Goal: Find specific page/section: Find specific page/section

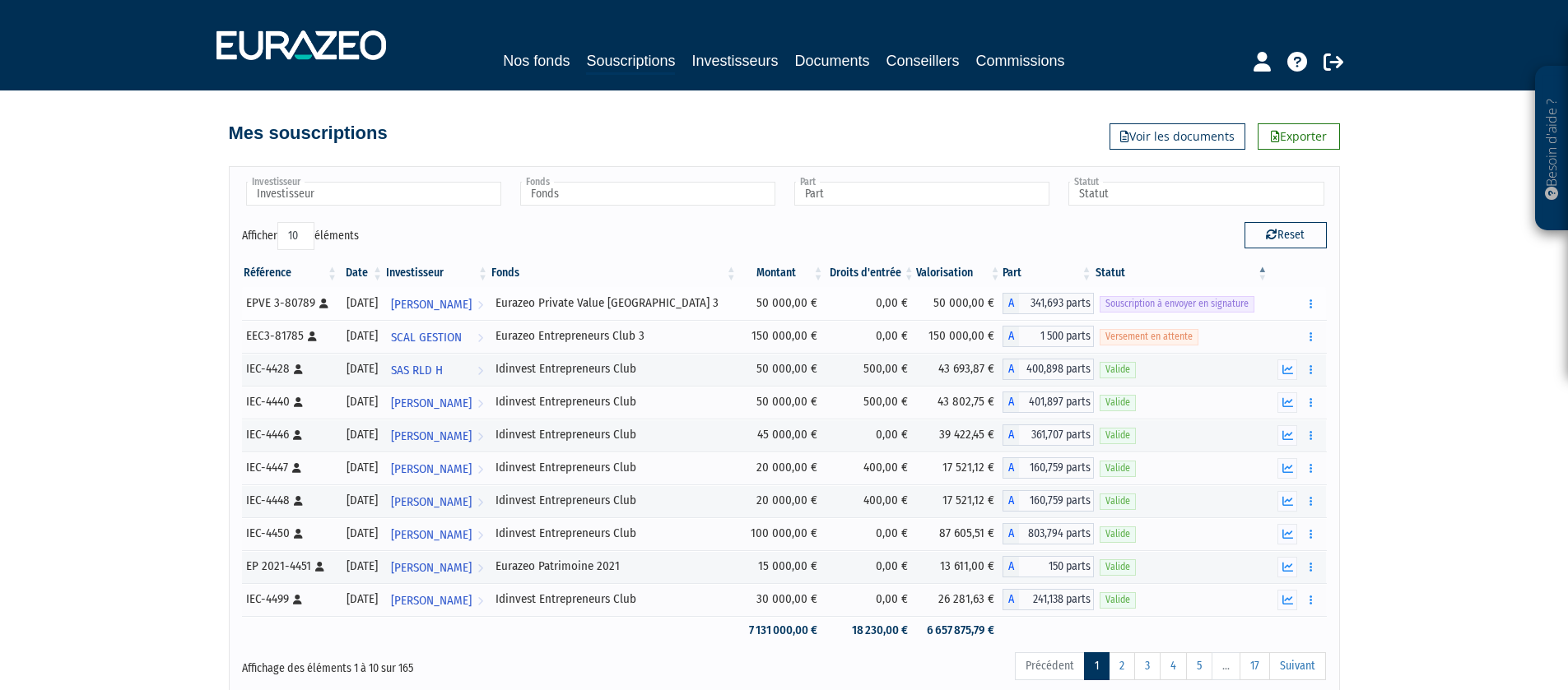
click at [653, 301] on div "Eurazeo Private Value [GEOGRAPHIC_DATA] 3" at bounding box center [613, 302] width 237 height 17
click at [1311, 301] on icon "button" at bounding box center [1310, 304] width 3 height 11
click at [627, 291] on td "Eurazeo Private Value [GEOGRAPHIC_DATA] 3" at bounding box center [614, 303] width 249 height 33
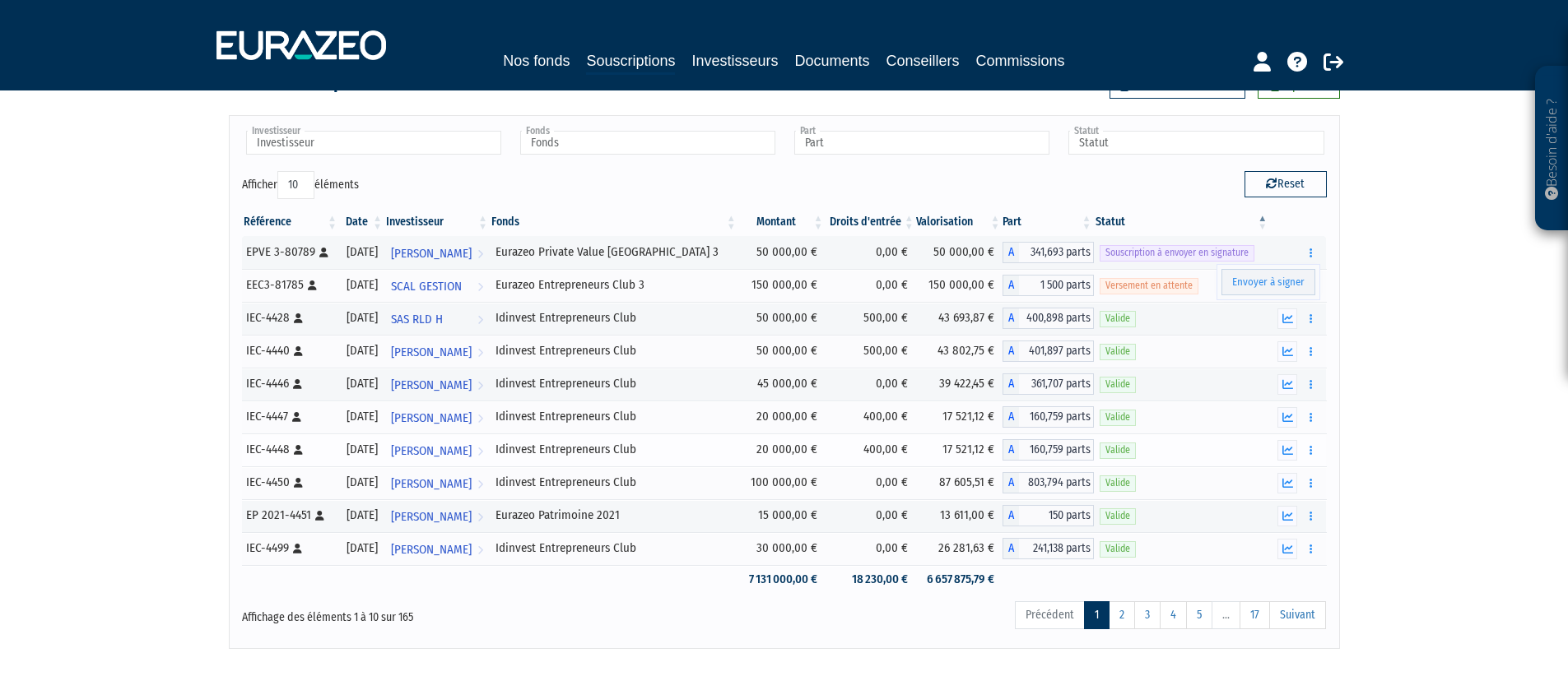
scroll to position [54, 0]
click at [907, 547] on td "0,00 €" at bounding box center [871, 546] width 91 height 33
click at [1045, 543] on span "241,138 parts" at bounding box center [1057, 547] width 74 height 22
click at [1154, 619] on link "3" at bounding box center [1147, 613] width 26 height 28
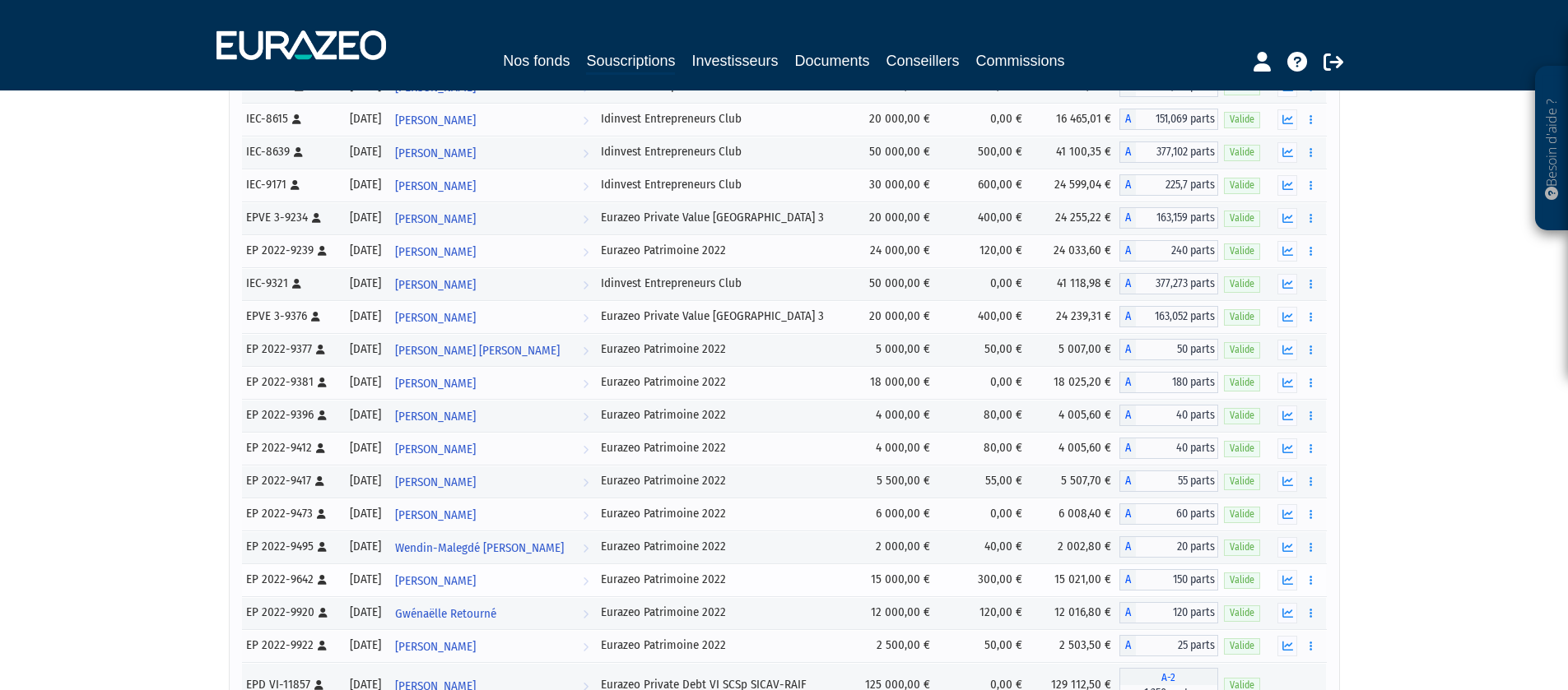
scroll to position [2648, 0]
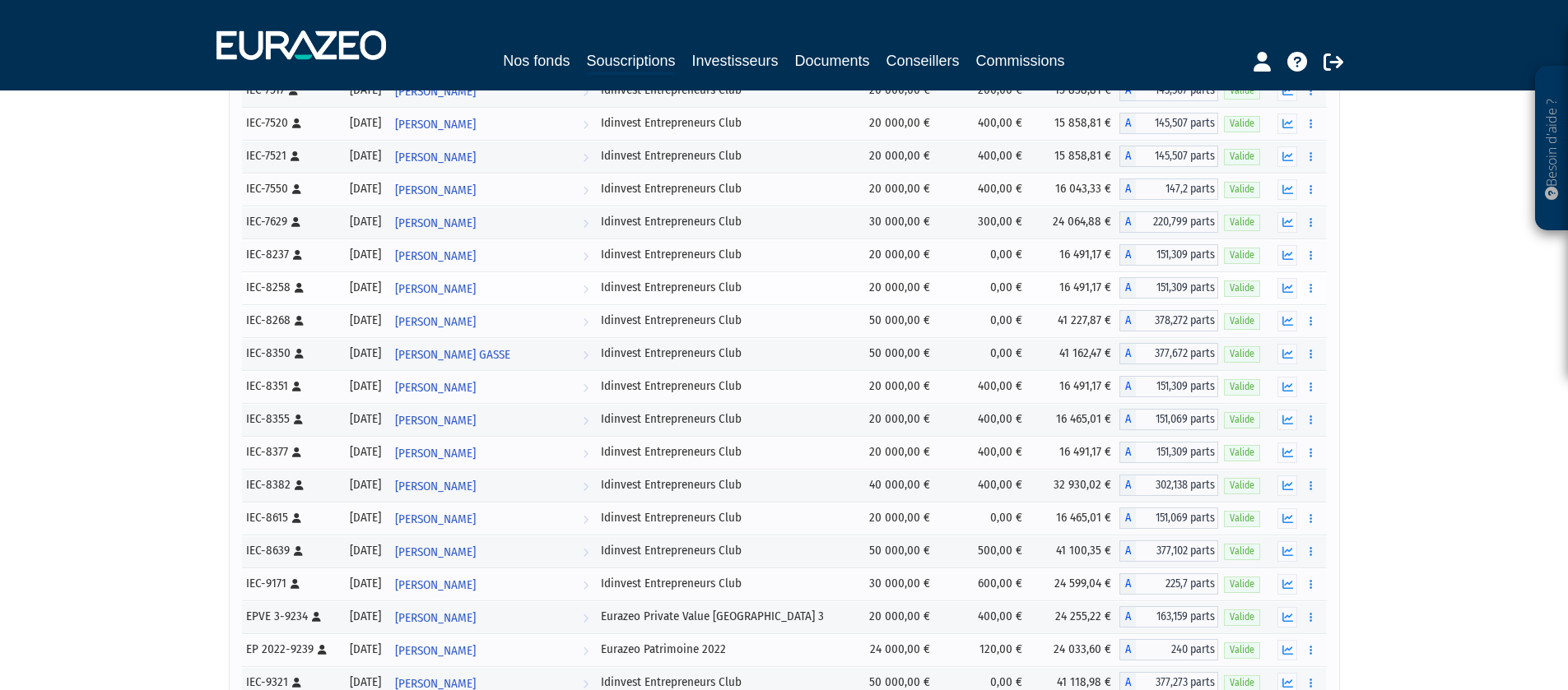
click at [725, 276] on td "Idinvest Entrepreneurs Club" at bounding box center [721, 288] width 253 height 33
click at [1306, 291] on button "button" at bounding box center [1311, 288] width 20 height 21
click at [1271, 313] on link "Documents" at bounding box center [1274, 318] width 83 height 27
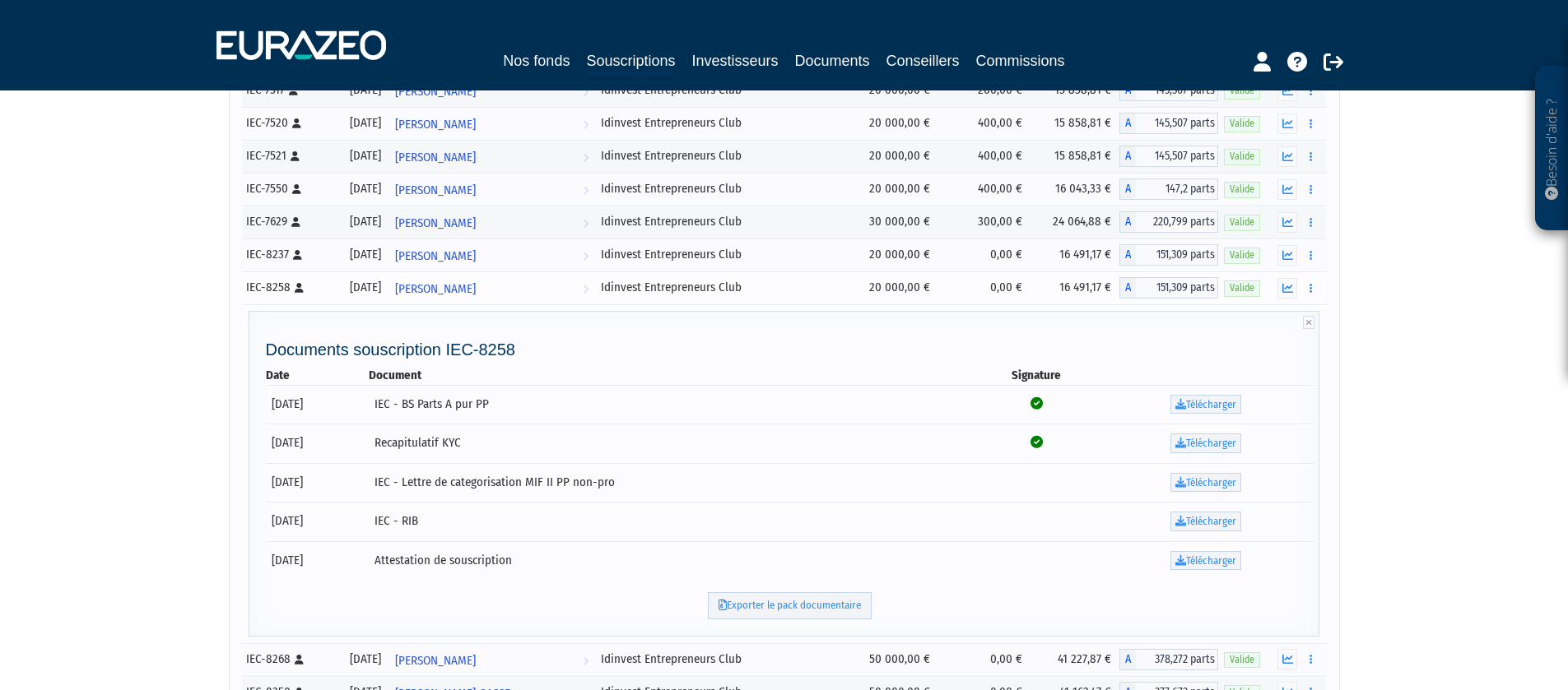
click at [713, 284] on div "Idinvest Entrepreneurs Club" at bounding box center [721, 287] width 242 height 17
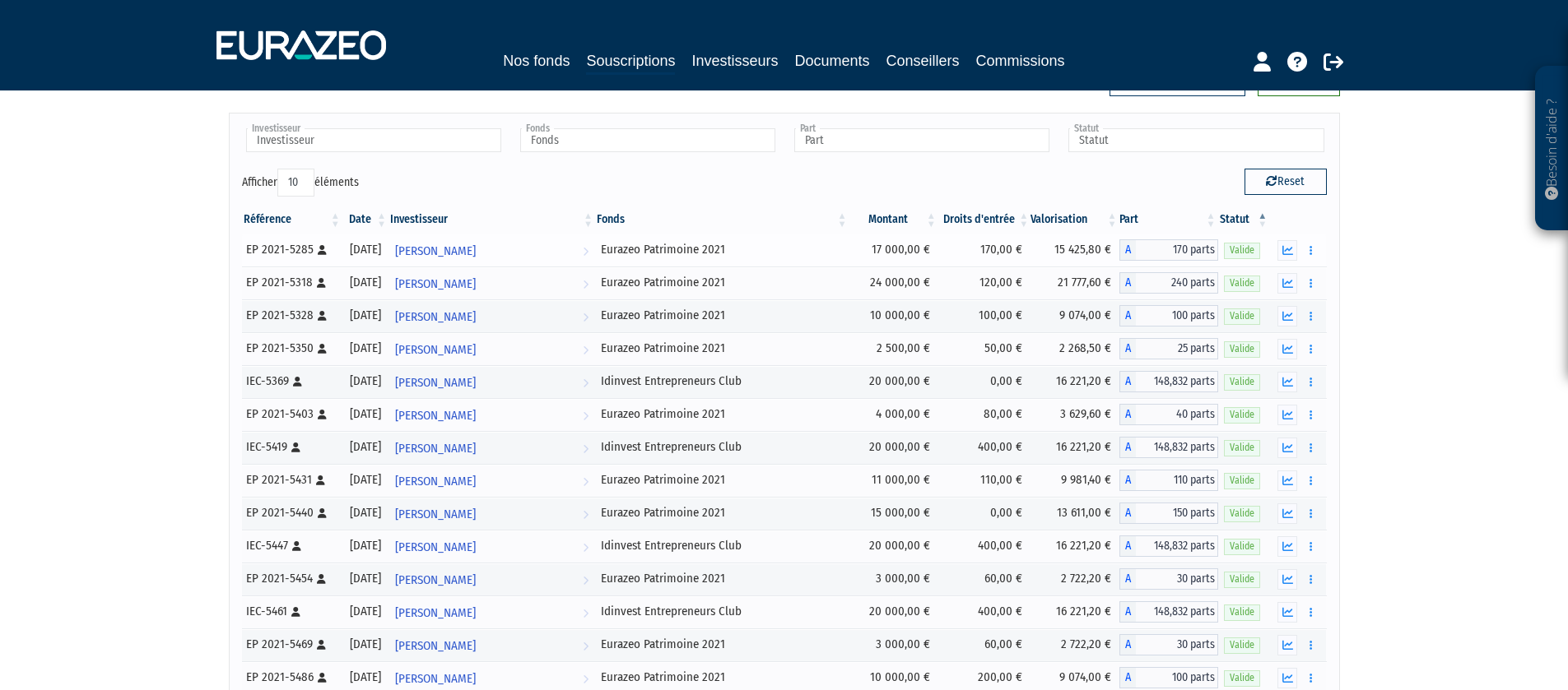
scroll to position [0, 0]
